Goal: Task Accomplishment & Management: Manage account settings

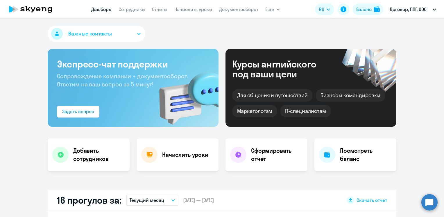
select select "30"
click at [139, 13] on nav "[PERSON_NAME] Отчеты Начислить уроки Документооборот" at bounding box center [174, 9] width 167 height 12
click at [138, 12] on link "Сотрудники" at bounding box center [131, 9] width 26 height 6
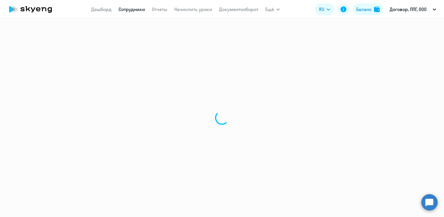
select select "30"
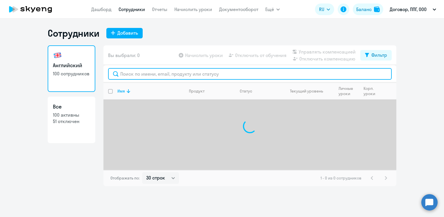
click at [148, 76] on input "text" at bounding box center [249, 74] width 283 height 12
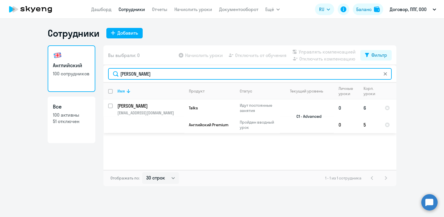
type input "[PERSON_NAME]"
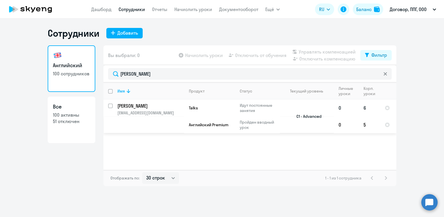
click at [111, 105] on input "select row 11643105" at bounding box center [114, 109] width 12 height 12
checkbox input "true"
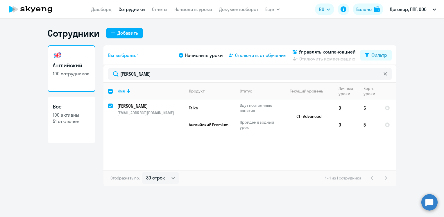
click at [272, 56] on span "Отключить от обучения" at bounding box center [260, 55] width 51 height 7
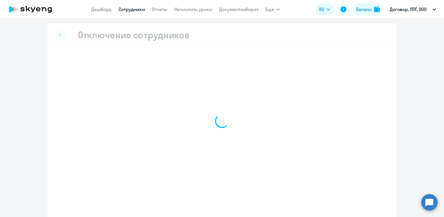
select select "all"
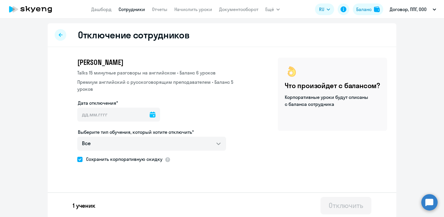
click at [150, 111] on icon at bounding box center [153, 114] width 6 height 6
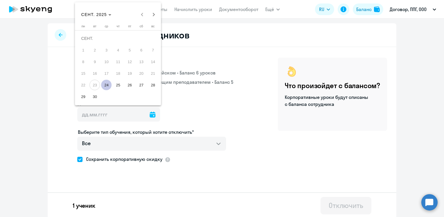
click at [105, 84] on span "24" at bounding box center [106, 85] width 10 height 10
type input "[DATE]"
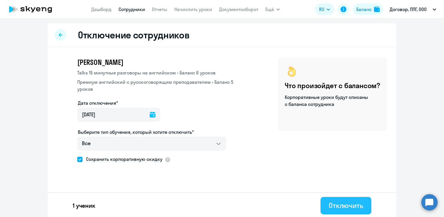
click at [355, 208] on div "Отключить" at bounding box center [345, 204] width 35 height 9
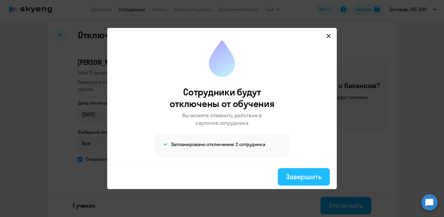
click at [297, 173] on div "Завершить" at bounding box center [304, 176] width 36 height 9
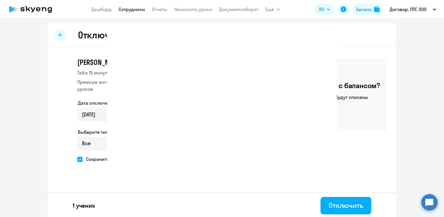
select select "30"
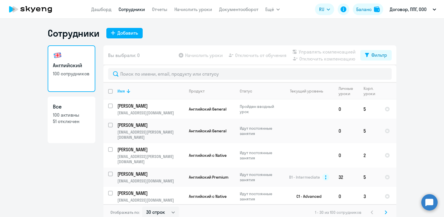
click at [73, 66] on h3 "Английский" at bounding box center [71, 66] width 37 height 8
click at [180, 6] on app-menu-item-link "Начислить уроки" at bounding box center [193, 9] width 38 height 7
click at [180, 10] on link "Начислить уроки" at bounding box center [193, 9] width 38 height 6
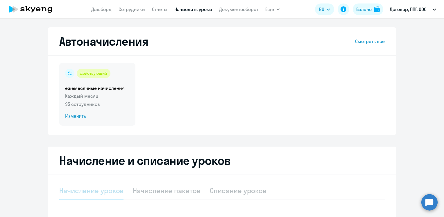
click at [71, 114] on span "Изменить" at bounding box center [97, 116] width 64 height 7
select select "10"
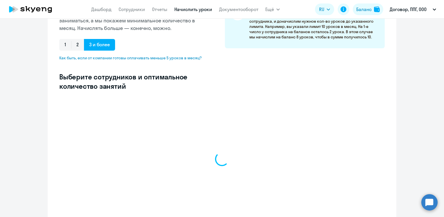
scroll to position [150, 0]
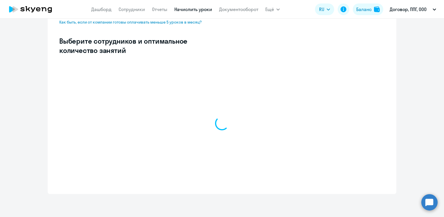
select select "10"
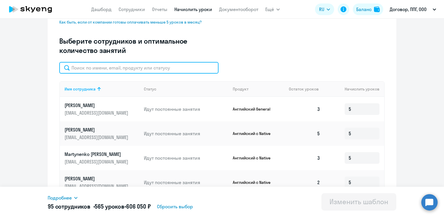
click at [149, 69] on input "text" at bounding box center [138, 68] width 159 height 12
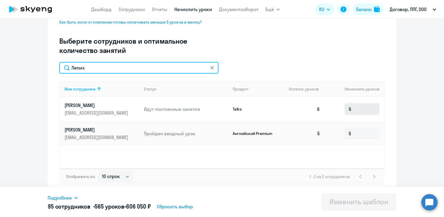
type input "Лепих"
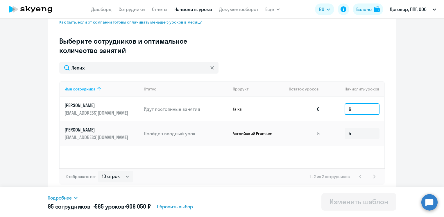
click at [366, 107] on input "6" at bounding box center [361, 109] width 35 height 12
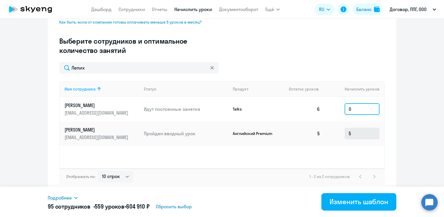
type input "0"
click at [353, 135] on input "5" at bounding box center [361, 133] width 35 height 12
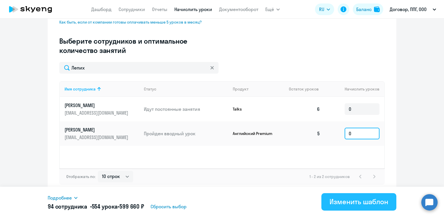
type input "0"
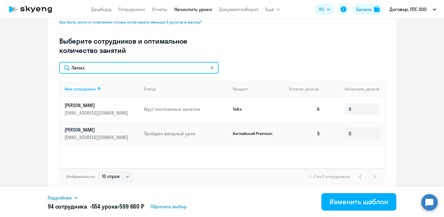
drag, startPoint x: 90, startPoint y: 68, endPoint x: 60, endPoint y: 68, distance: 30.5
click at [60, 68] on input "Лепих" at bounding box center [138, 68] width 159 height 12
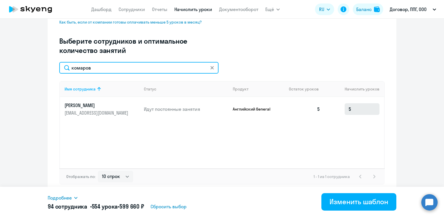
type input "комаров"
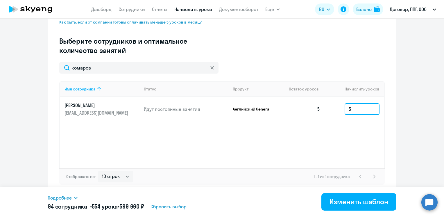
click at [351, 107] on input "5" at bounding box center [361, 109] width 35 height 12
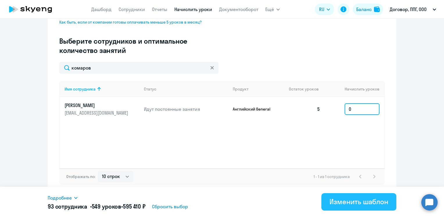
type input "0"
click at [348, 202] on div "Изменить шаблон" at bounding box center [358, 201] width 59 height 9
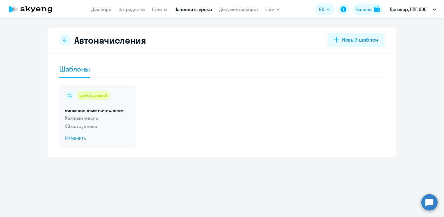
click at [78, 139] on span "Изменить" at bounding box center [97, 138] width 64 height 7
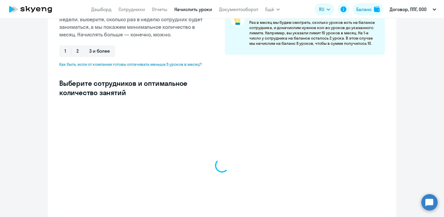
select select "10"
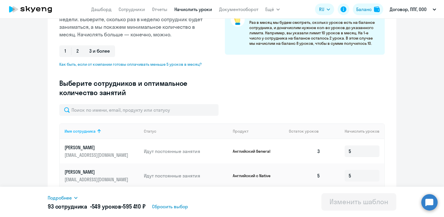
scroll to position [116, 0]
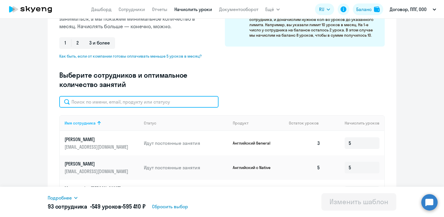
click at [123, 104] on input "text" at bounding box center [138, 102] width 159 height 12
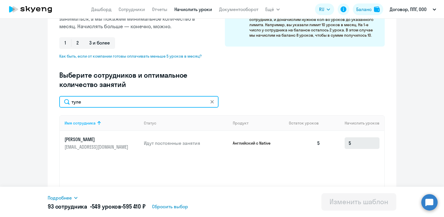
type input "туле"
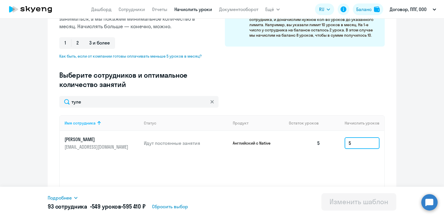
click at [358, 144] on input "5" at bounding box center [361, 143] width 35 height 12
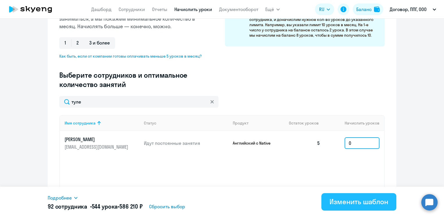
type input "0"
click at [356, 204] on div "Изменить шаблон" at bounding box center [358, 201] width 59 height 9
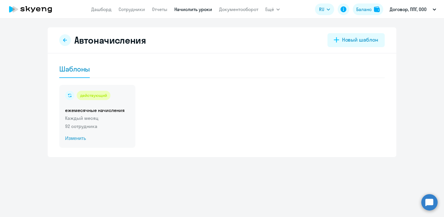
click at [79, 137] on span "Изменить" at bounding box center [97, 138] width 64 height 7
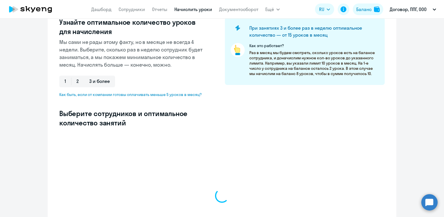
scroll to position [87, 0]
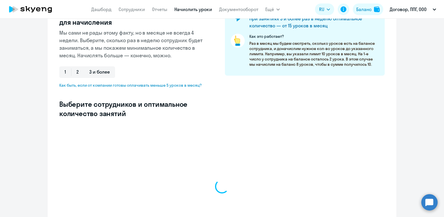
select select "10"
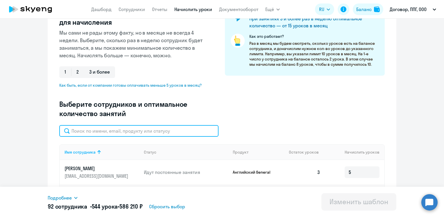
click at [142, 130] on input "text" at bounding box center [138, 131] width 159 height 12
click at [108, 131] on input "кома" at bounding box center [138, 131] width 159 height 12
click at [100, 130] on input "туле" at bounding box center [138, 131] width 159 height 12
type input "фетис"
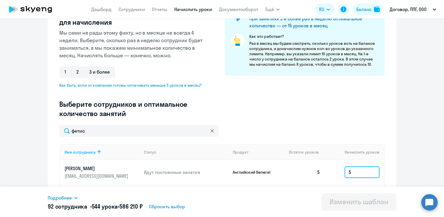
click at [353, 175] on input "5" at bounding box center [361, 172] width 35 height 12
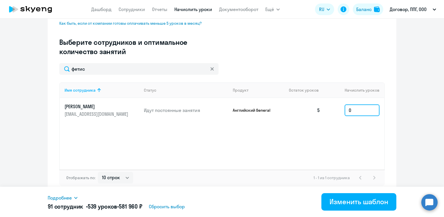
scroll to position [150, 0]
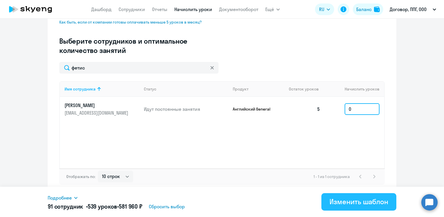
type input "0"
click at [326, 198] on button "Изменить шаблон" at bounding box center [358, 201] width 75 height 17
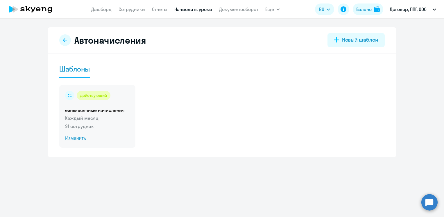
click at [77, 138] on span "Изменить" at bounding box center [97, 138] width 64 height 7
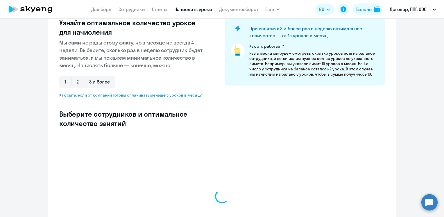
select select "10"
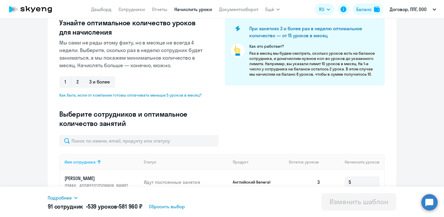
scroll to position [87, 0]
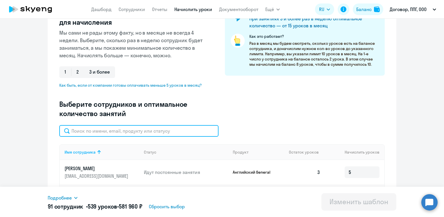
click at [122, 129] on input "text" at bounding box center [138, 131] width 159 height 12
type input "чеп"
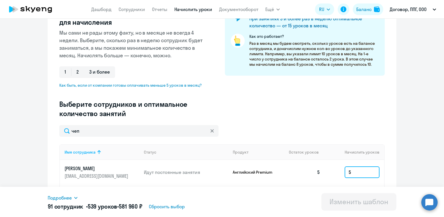
click at [347, 171] on input "5" at bounding box center [361, 172] width 35 height 12
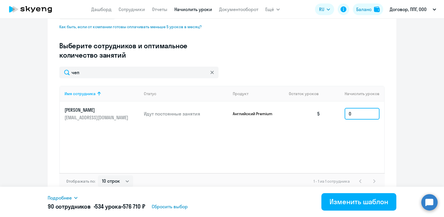
scroll to position [150, 0]
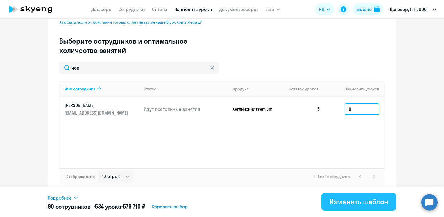
type input "0"
click at [343, 199] on div "Изменить шаблон" at bounding box center [358, 201] width 59 height 9
